Goal: Task Accomplishment & Management: Manage account settings

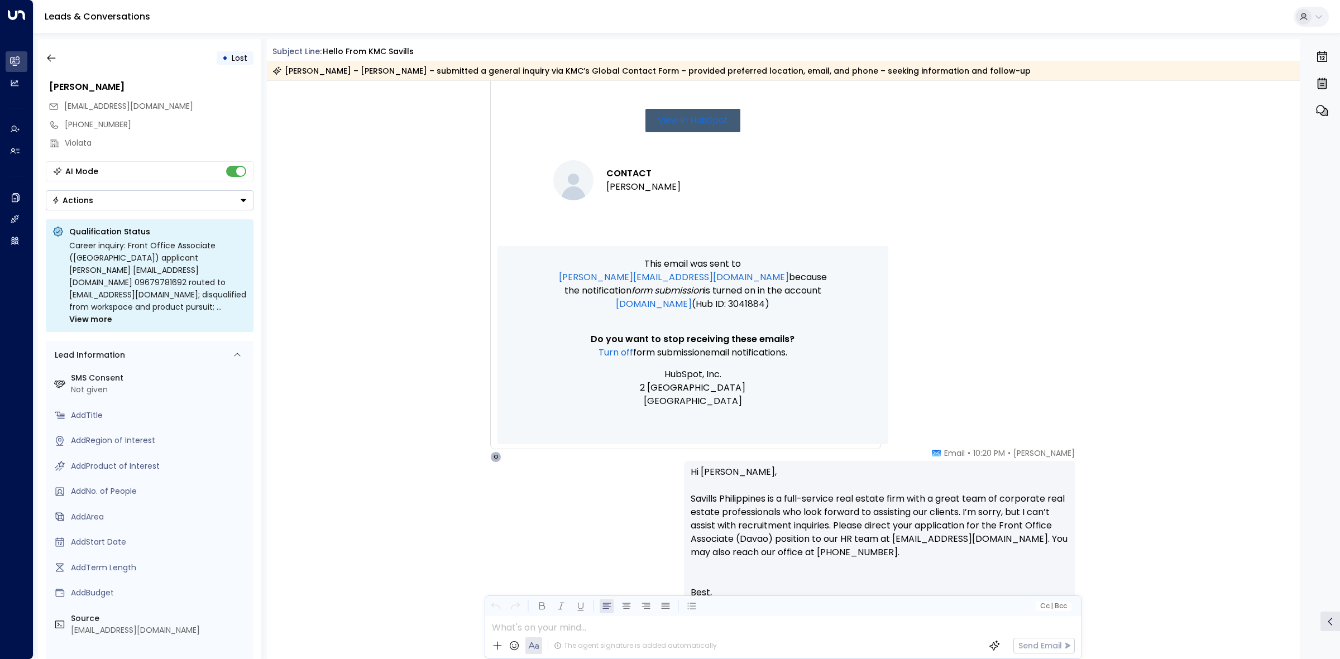
scroll to position [326, 0]
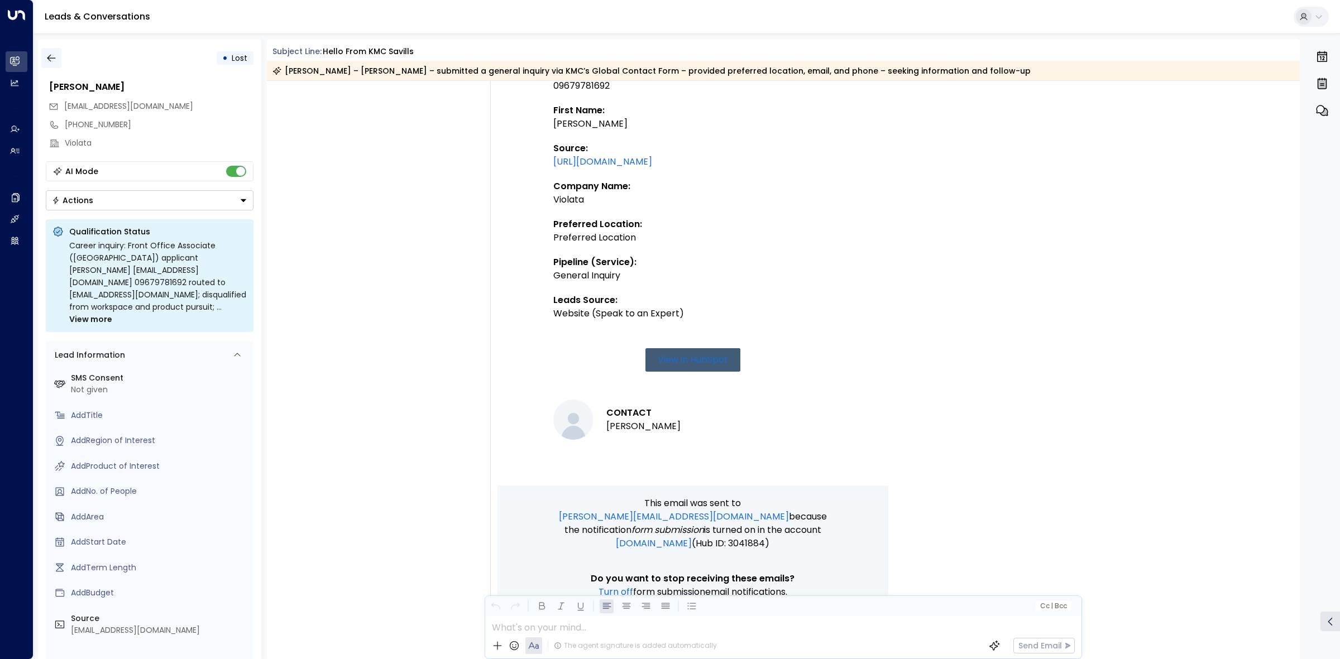
click at [59, 59] on button "button" at bounding box center [51, 58] width 20 height 20
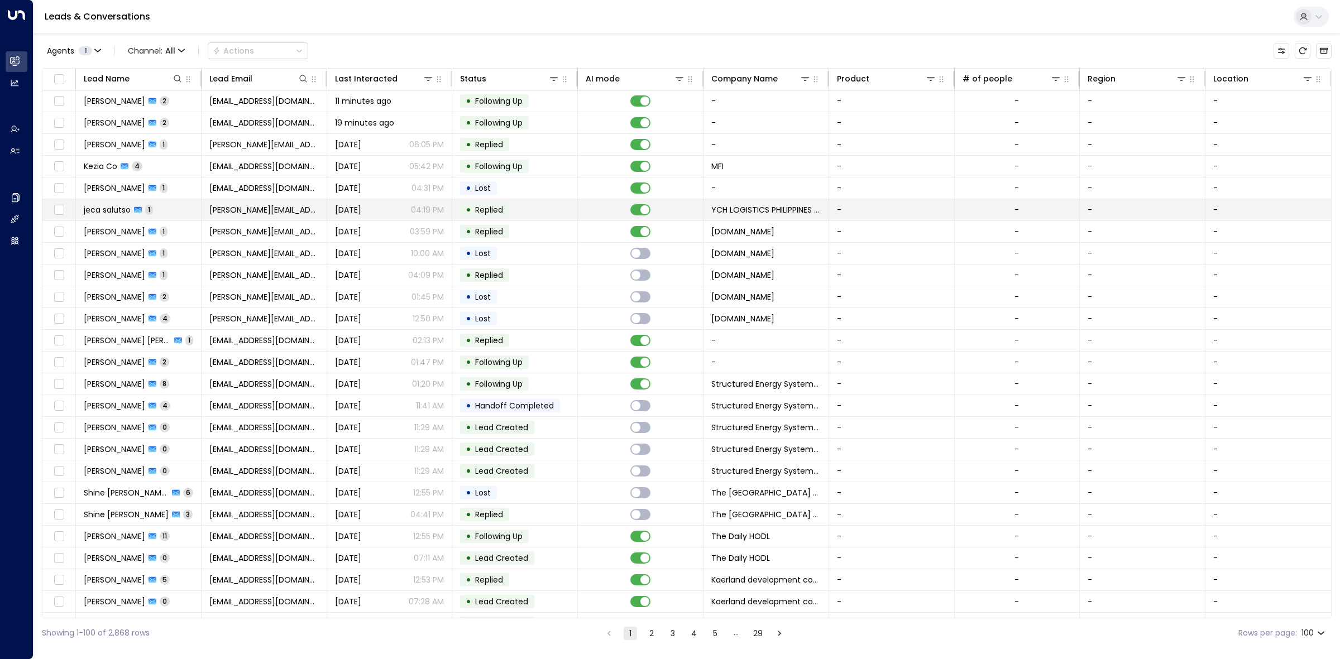
click at [551, 215] on td "• Replied" at bounding box center [515, 209] width 126 height 21
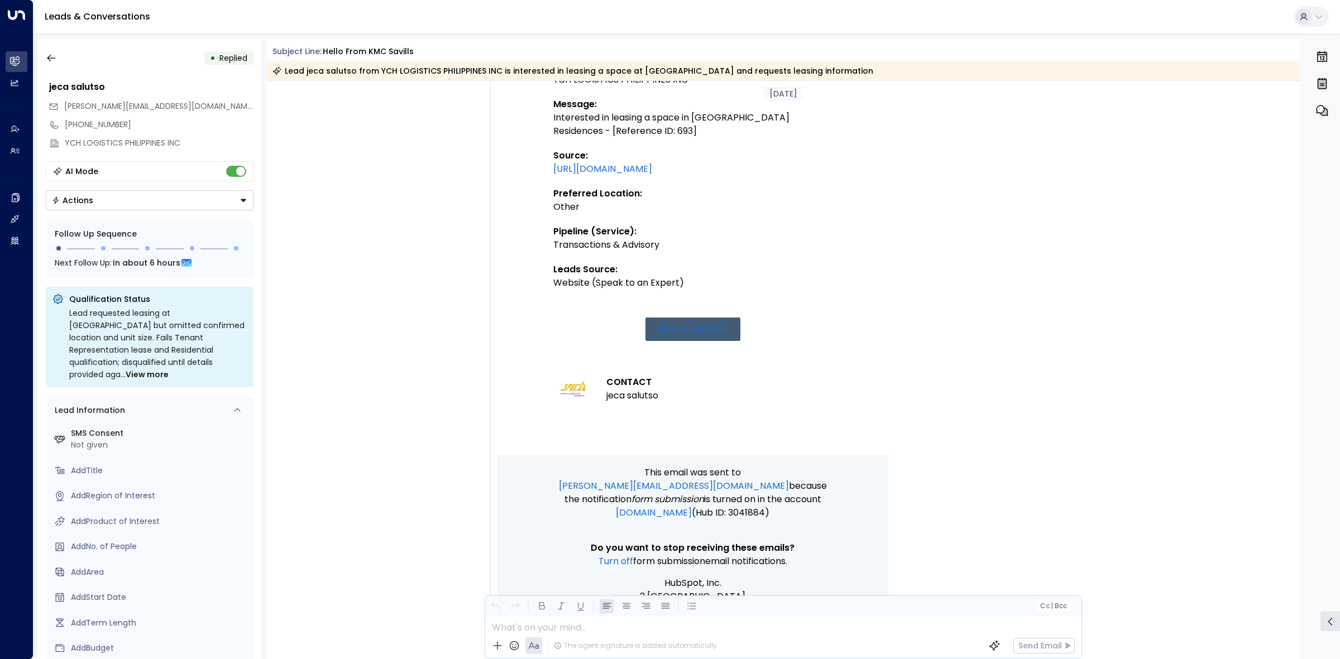
scroll to position [872, 0]
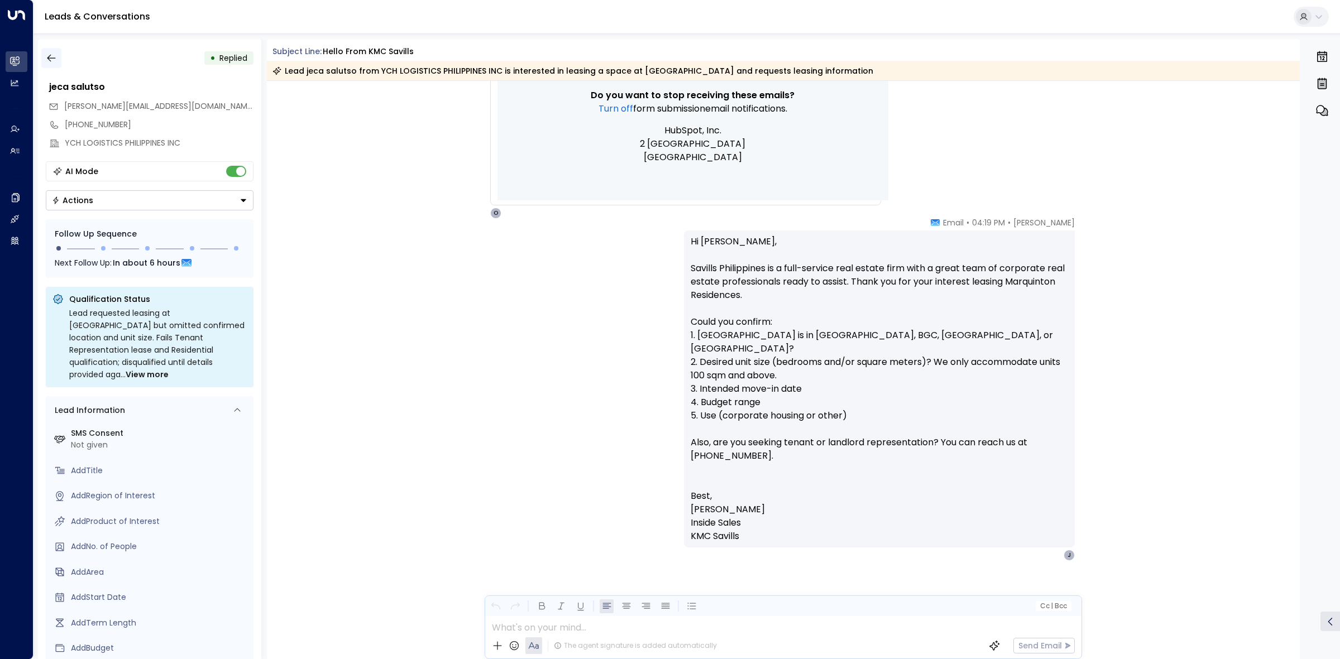
click at [56, 64] on button "button" at bounding box center [51, 58] width 20 height 20
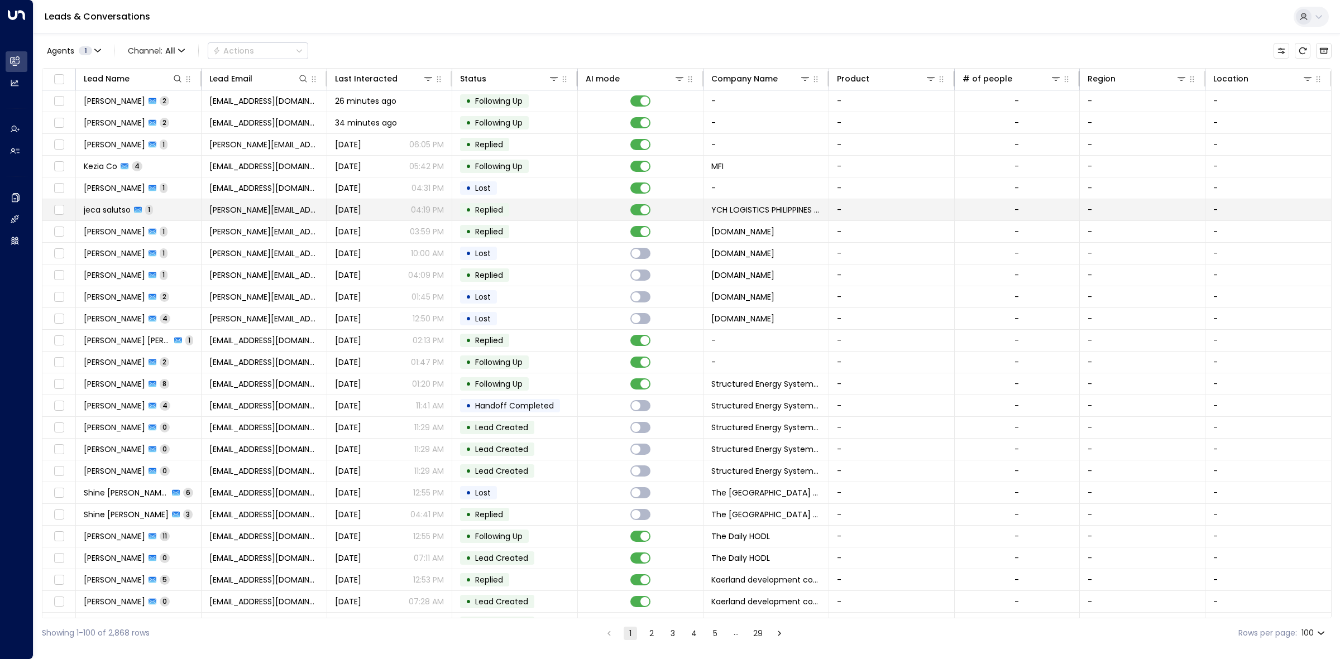
click at [623, 207] on td at bounding box center [641, 209] width 126 height 21
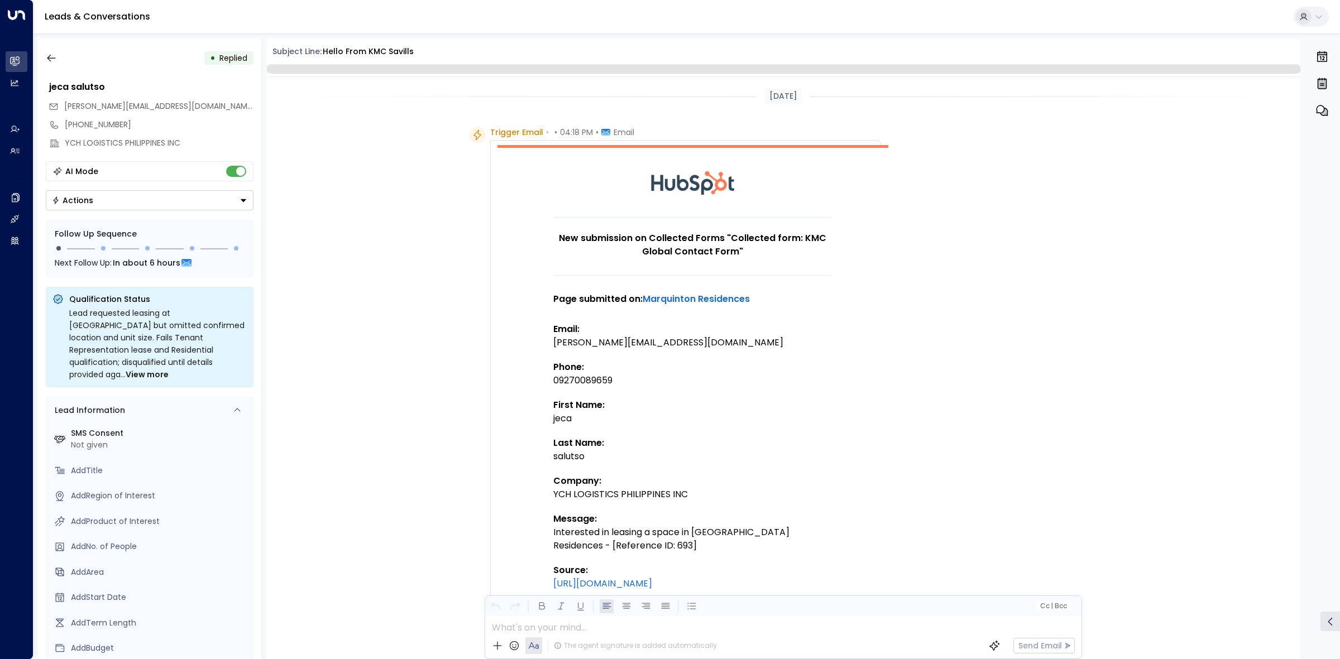
scroll to position [302, 0]
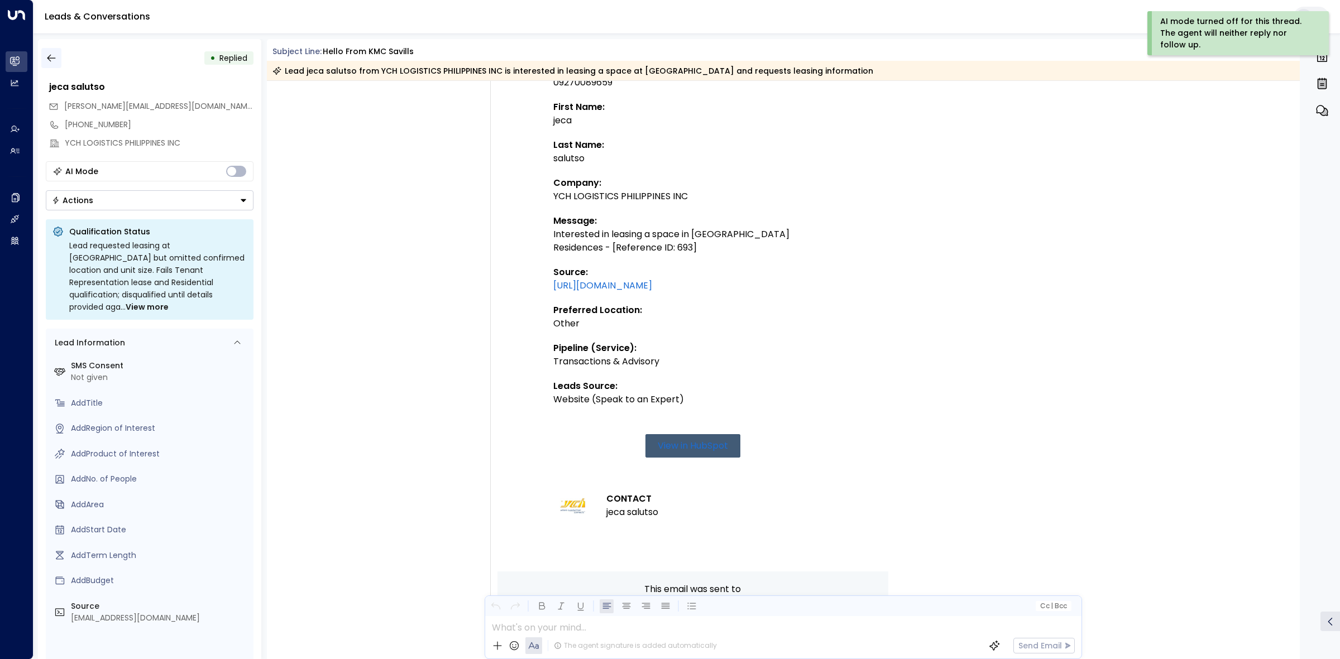
click at [55, 59] on icon "button" at bounding box center [51, 57] width 11 height 11
